Goal: Unclear: Browse casually

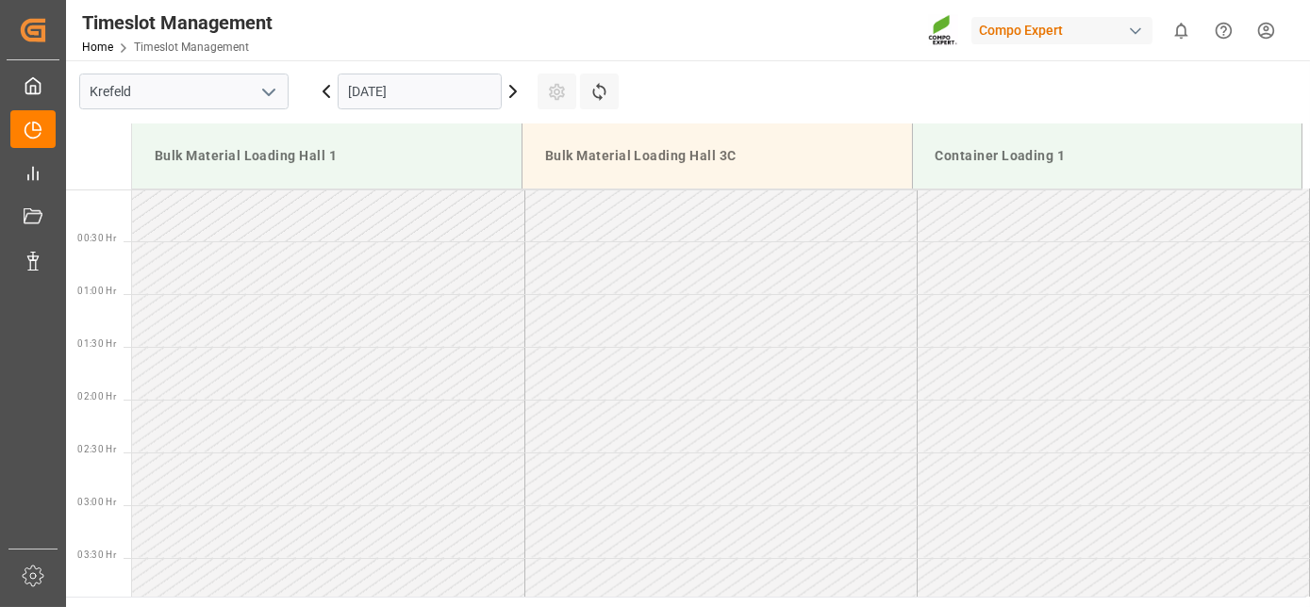
scroll to position [450, 0]
